Goal: Transaction & Acquisition: Purchase product/service

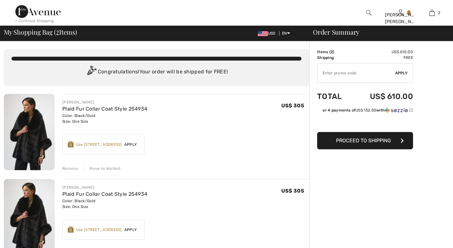
click at [72, 166] on div "Remove" at bounding box center [70, 168] width 16 height 6
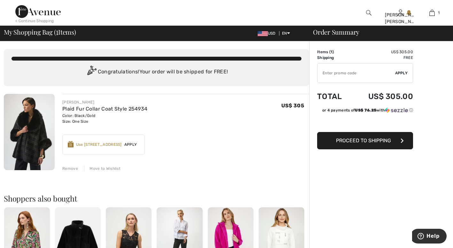
click at [378, 139] on span "Proceed to Shipping" at bounding box center [363, 140] width 55 height 6
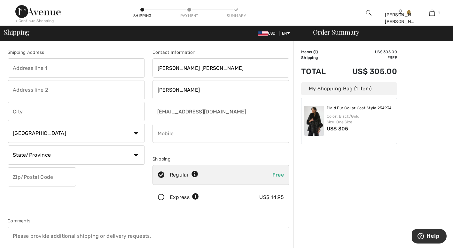
click at [72, 70] on input "text" at bounding box center [76, 67] width 137 height 19
type input "544o Doniphan Drive"
type input "El Paso"
select select "US"
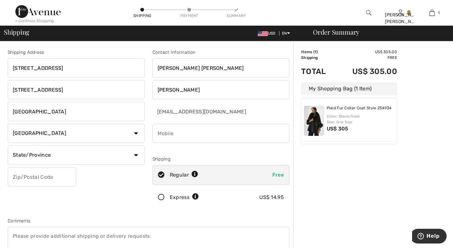
type input "79932"
type input "9152086856"
click at [136, 153] on select "State/Province Alabama Alaska American Samoa Arizona Arkansas California Colora…" at bounding box center [76, 154] width 137 height 19
select select "TX"
click at [8, 145] on select "State/Province Alabama Alaska American Samoa Arizona Arkansas California Colora…" at bounding box center [76, 154] width 137 height 19
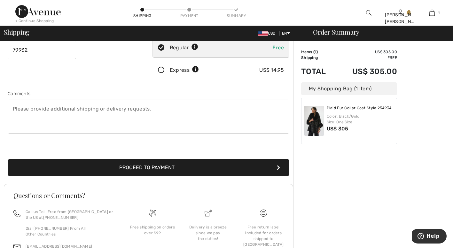
scroll to position [127, 0]
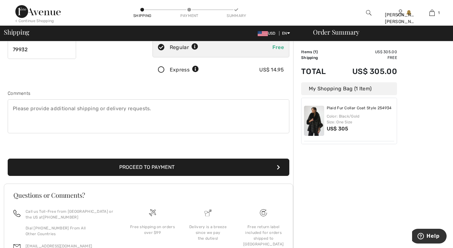
click at [204, 167] on button "Proceed to Payment" at bounding box center [149, 166] width 282 height 17
click at [201, 166] on button "Proceed to Payment" at bounding box center [149, 166] width 282 height 17
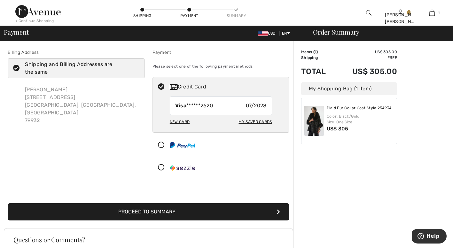
click at [225, 107] on div "Visa ******2620 07/2028" at bounding box center [221, 105] width 102 height 19
click at [257, 120] on div "My Saved Cards" at bounding box center [255, 121] width 33 height 11
radio input "true"
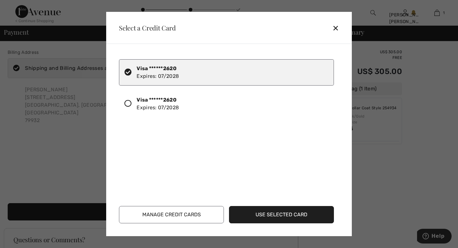
click at [282, 212] on button "Use Selected Card" at bounding box center [281, 214] width 105 height 17
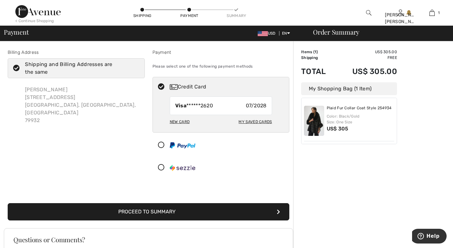
click at [256, 211] on button "Proceed to Summary" at bounding box center [149, 211] width 282 height 17
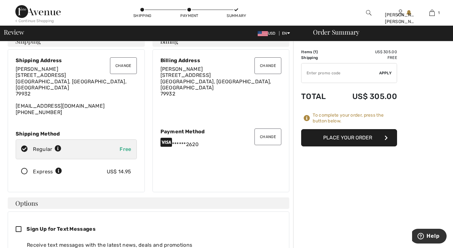
scroll to position [10, 0]
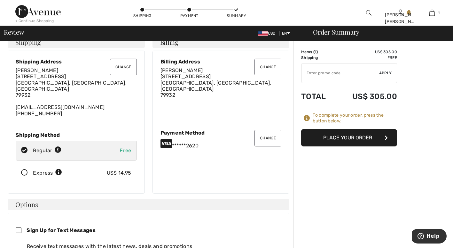
click at [352, 136] on button "Place Your Order" at bounding box center [349, 137] width 96 height 17
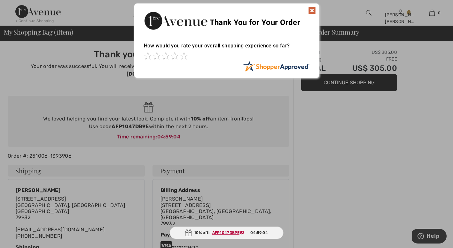
click at [311, 10] on img at bounding box center [312, 11] width 8 height 8
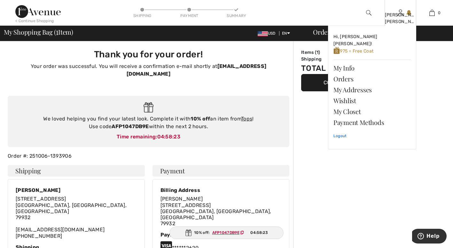
click at [341, 128] on link "Logout" at bounding box center [372, 136] width 77 height 16
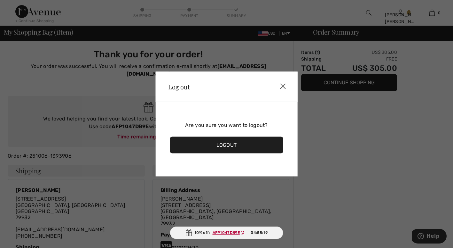
click at [248, 140] on div "Logout" at bounding box center [227, 145] width 114 height 17
